Goal: Task Accomplishment & Management: Manage account settings

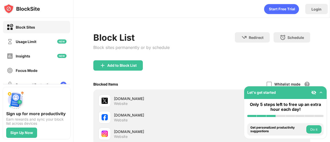
scroll to position [61, 0]
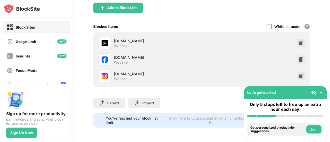
click at [301, 57] on div at bounding box center [301, 60] width 8 height 8
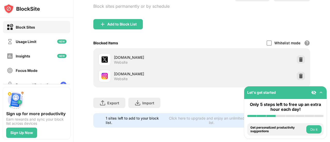
scroll to position [45, 0]
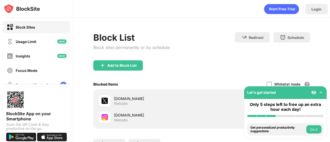
scroll to position [45, 0]
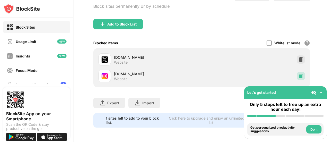
click at [301, 72] on div at bounding box center [301, 76] width 8 height 8
